Goal: Information Seeking & Learning: Understand process/instructions

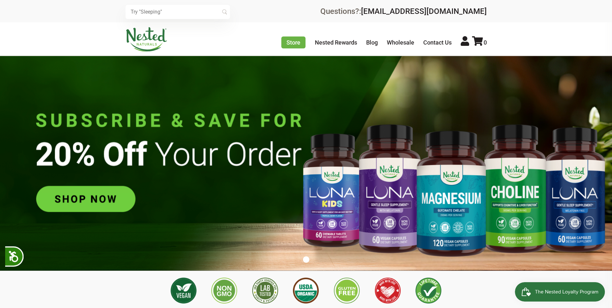
scroll to position [0, 113]
click at [398, 40] on link "Wholesale" at bounding box center [400, 42] width 27 height 7
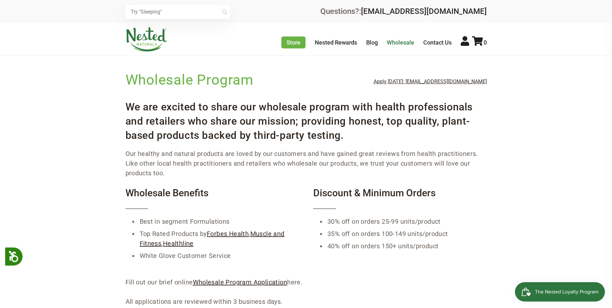
click at [399, 41] on link "Wholesale" at bounding box center [400, 42] width 27 height 7
click at [397, 42] on link "Wholesale" at bounding box center [400, 42] width 27 height 7
